Goal: Task Accomplishment & Management: Manage account settings

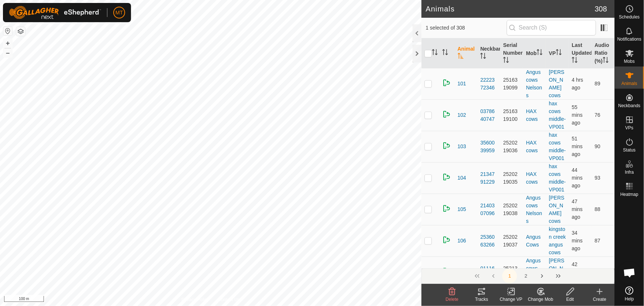
click at [542, 293] on icon at bounding box center [541, 291] width 9 height 9
click at [555, 261] on link "Choose Mob..." at bounding box center [563, 259] width 73 height 15
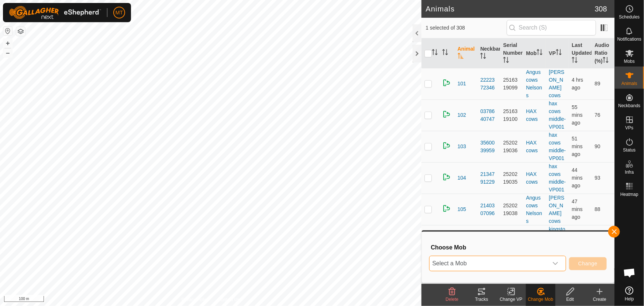
click at [528, 263] on span "Select a Mob" at bounding box center [489, 263] width 119 height 15
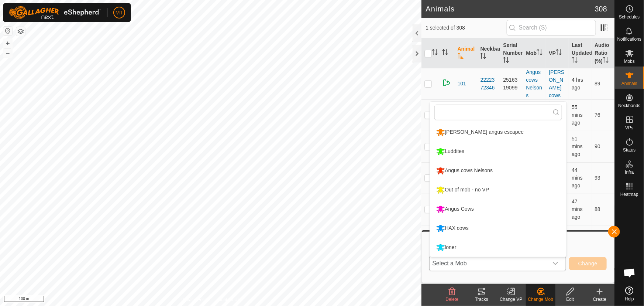
click at [471, 186] on li "Out of mob - no VP" at bounding box center [498, 190] width 137 height 18
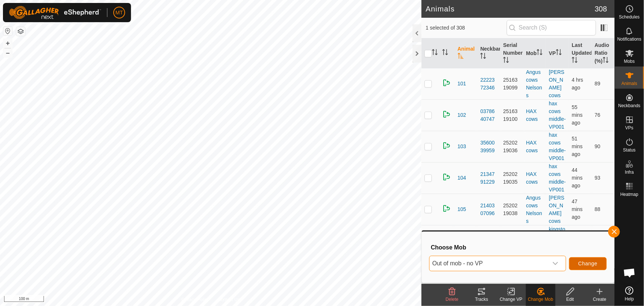
click at [583, 260] on span "Change" at bounding box center [588, 263] width 19 height 6
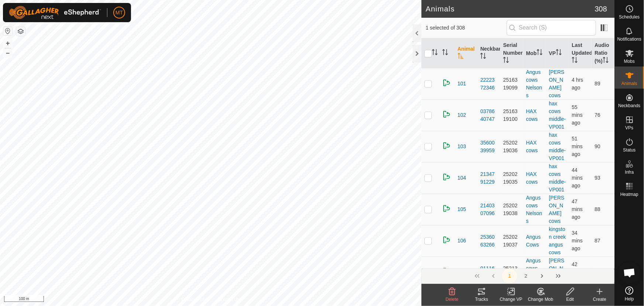
click at [515, 292] on icon at bounding box center [512, 291] width 3 height 7
click at [521, 274] on link "Turn Off VP" at bounding box center [533, 275] width 73 height 15
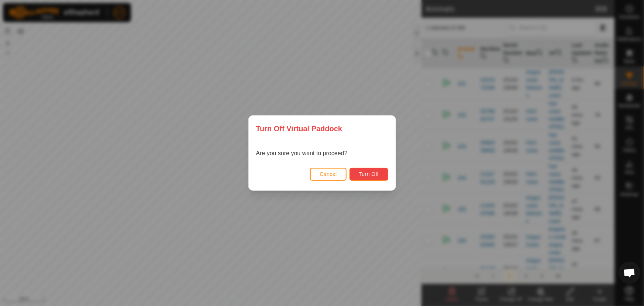
click at [375, 173] on span "Turn Off" at bounding box center [369, 174] width 20 height 6
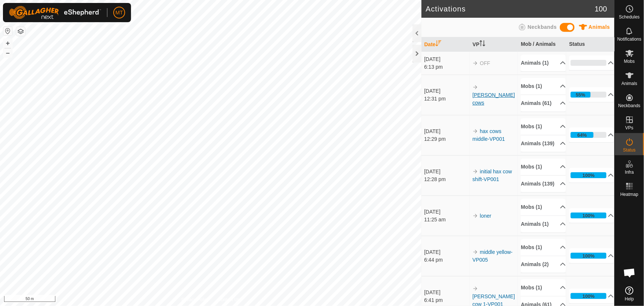
click at [490, 93] on link "[PERSON_NAME] cows" at bounding box center [494, 99] width 42 height 14
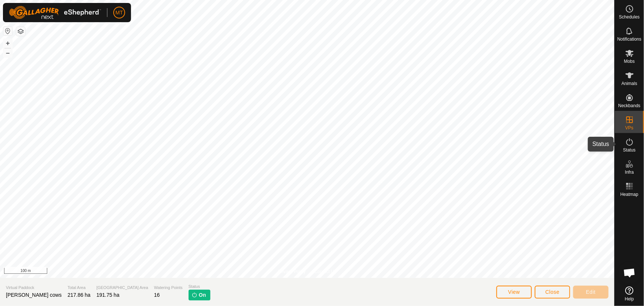
click at [630, 144] on icon at bounding box center [630, 141] width 9 height 9
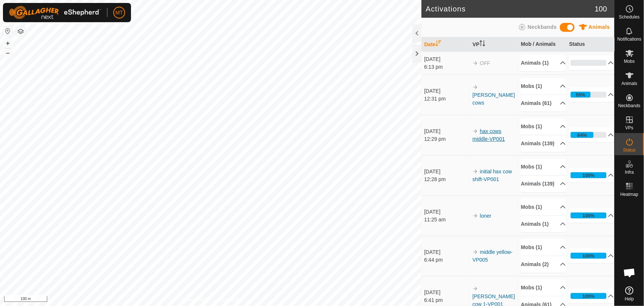
click at [481, 141] on link "hax cows middle-VP001" at bounding box center [489, 135] width 32 height 14
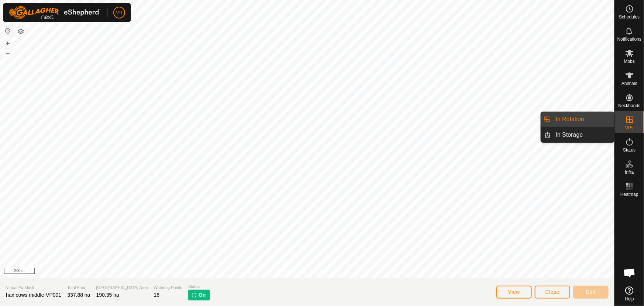
click at [583, 119] on link "In Rotation" at bounding box center [583, 119] width 63 height 15
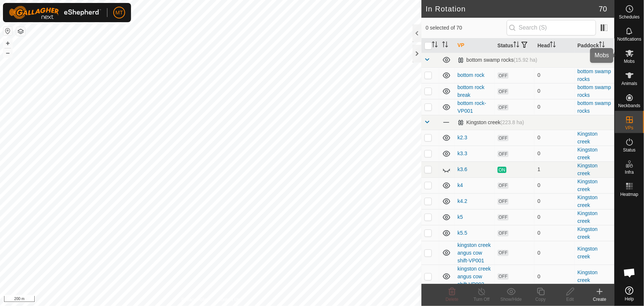
click at [628, 55] on icon at bounding box center [630, 53] width 8 height 7
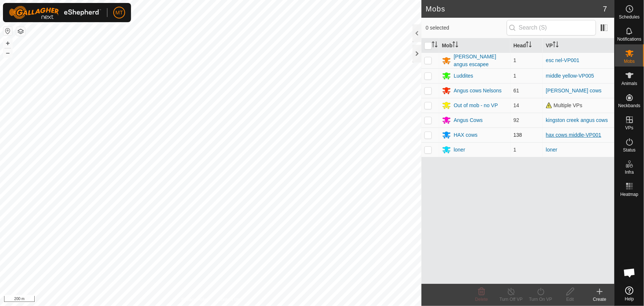
click at [562, 135] on link "hax cows middle-VP001" at bounding box center [573, 135] width 55 height 6
